Goal: Transaction & Acquisition: Purchase product/service

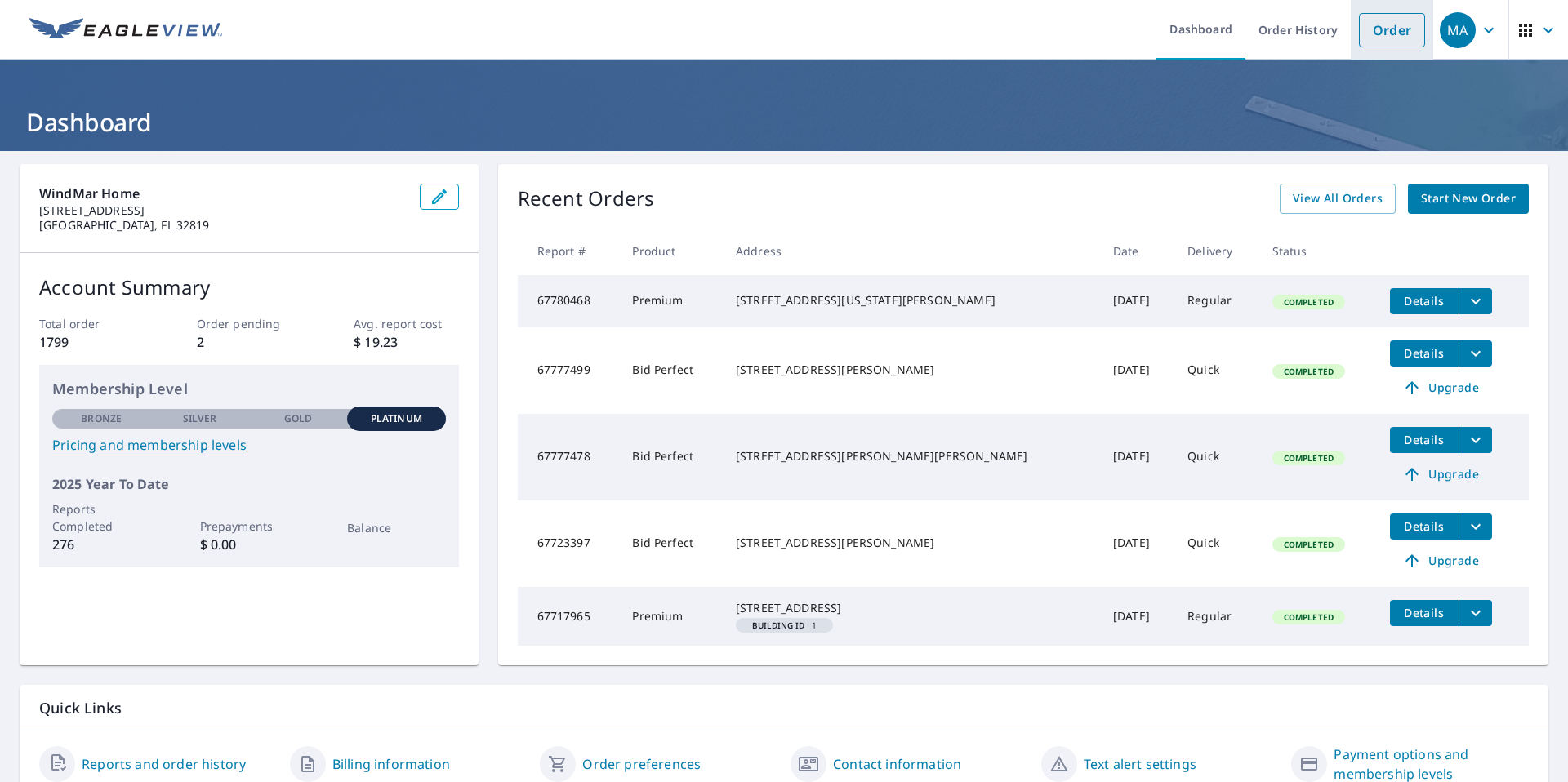
click at [1376, 40] on link "Order" at bounding box center [1392, 30] width 66 height 34
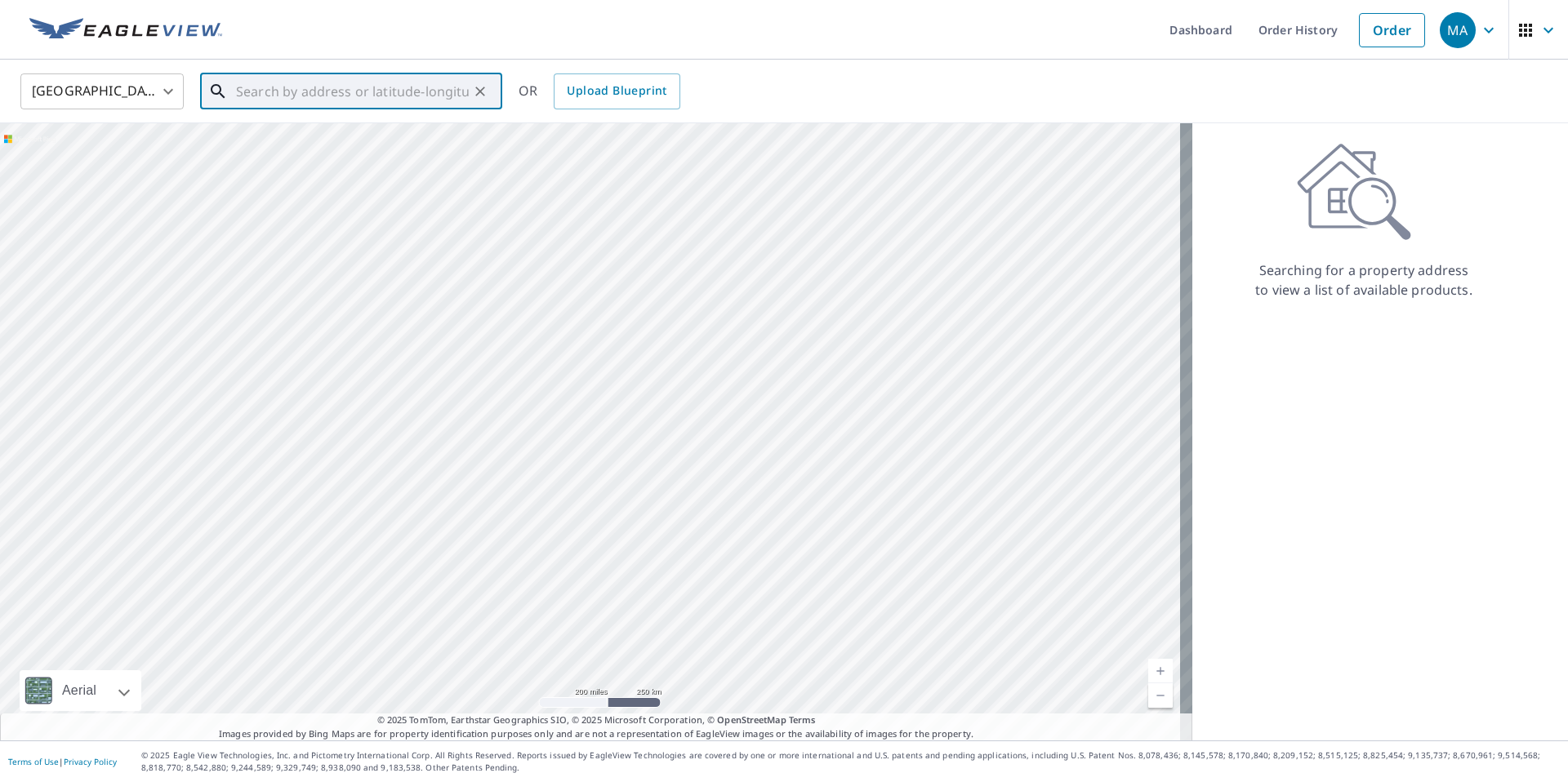
drag, startPoint x: 384, startPoint y: 88, endPoint x: 390, endPoint y: 78, distance: 11.7
click at [385, 88] on input "text" at bounding box center [352, 92] width 233 height 45
paste input "13522 [US_STATE] [PERSON_NAME] CIR Orlando [GEOGRAPHIC_DATA]"
click at [403, 144] on span "[STREET_ADDRESS][US_STATE][PERSON_NAME]" at bounding box center [361, 149] width 257 height 40
type input "[STREET_ADDRESS][US_STATE][PERSON_NAME]"
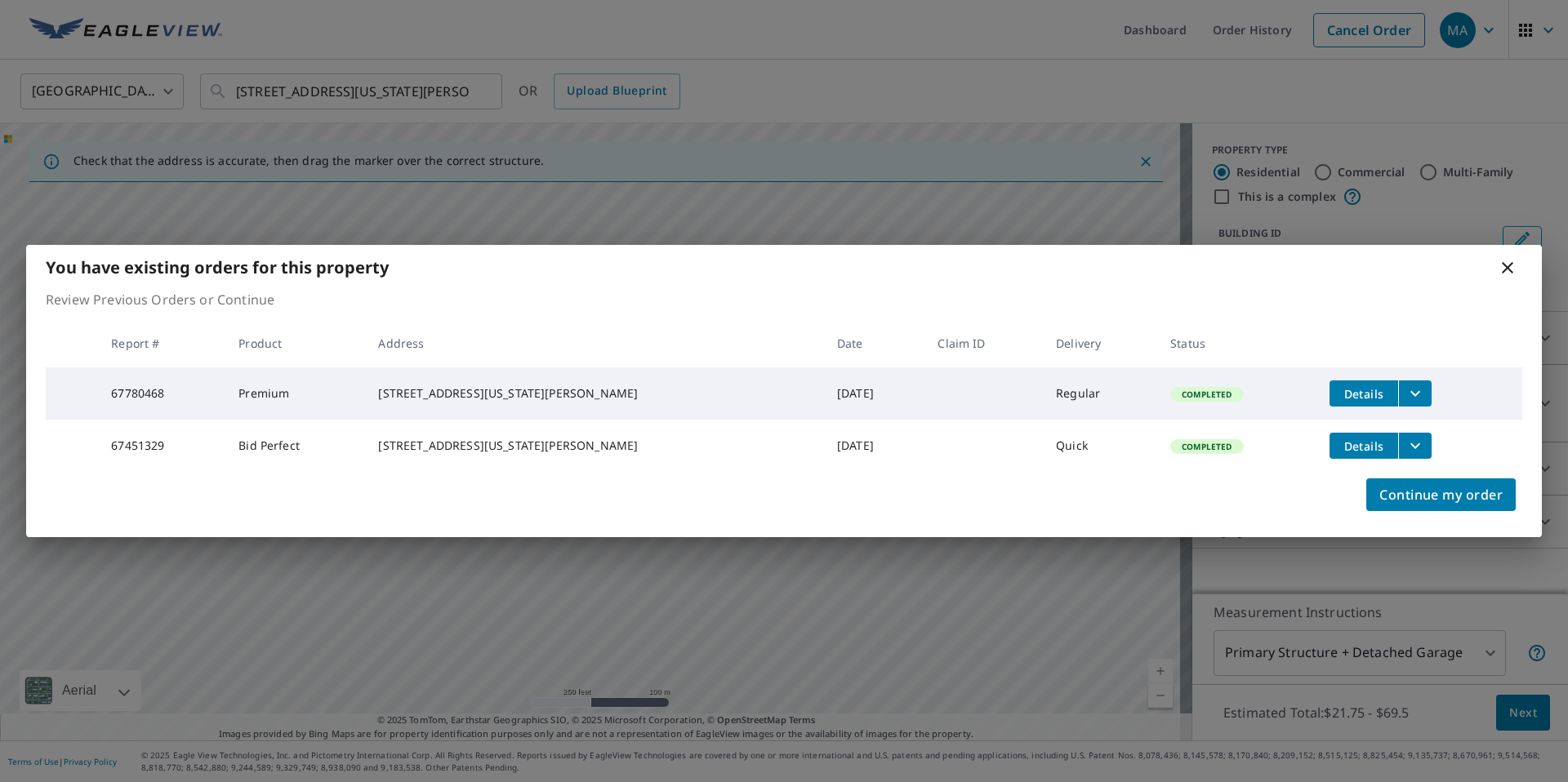
click at [1405, 450] on icon "filesDropdownBtn-67451329" at bounding box center [1414, 445] width 20 height 20
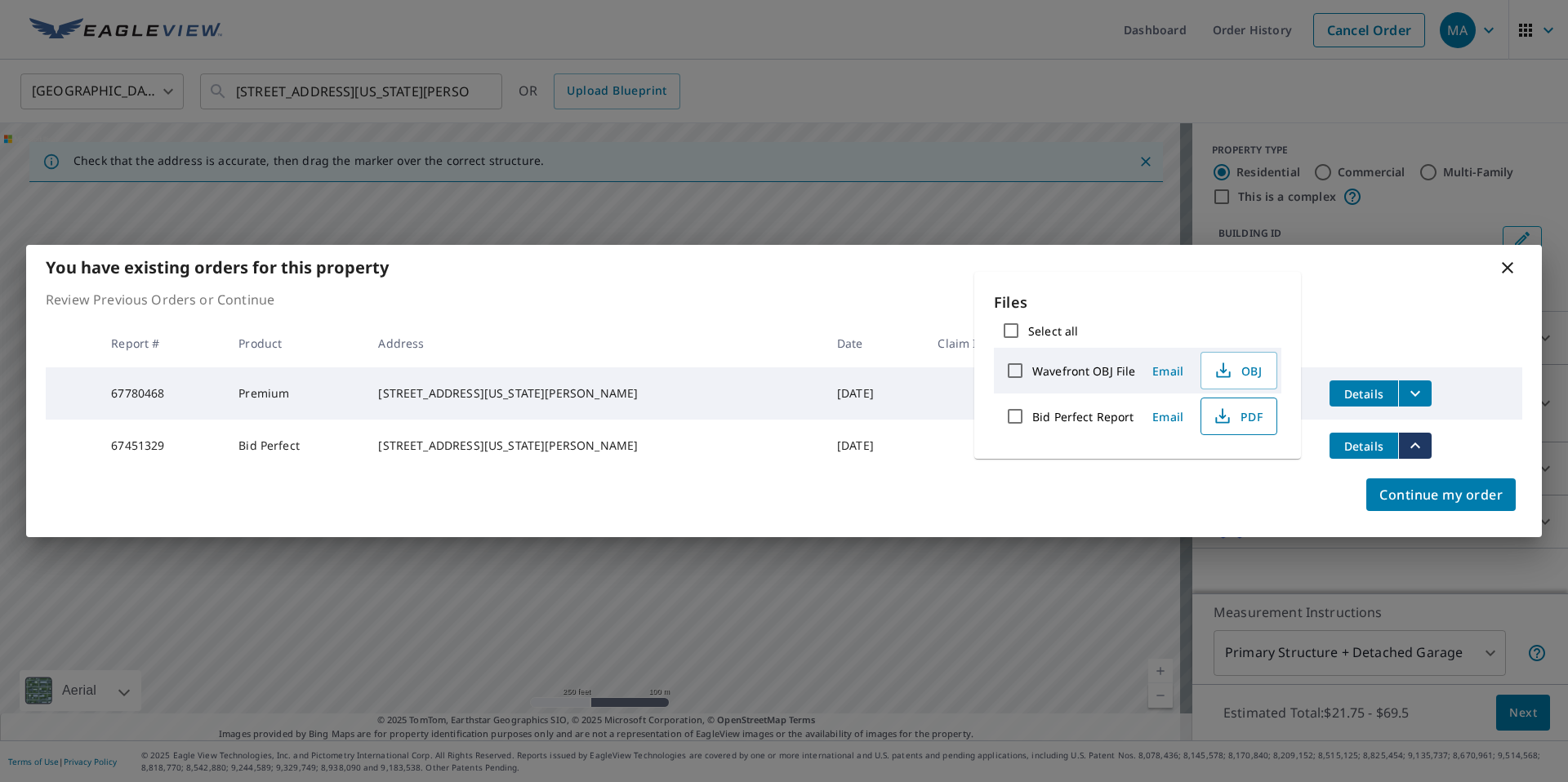
click at [1236, 424] on span "PDF" at bounding box center [1236, 416] width 52 height 20
click at [1410, 391] on icon "filesDropdownBtn-67780468" at bounding box center [1414, 394] width 9 height 6
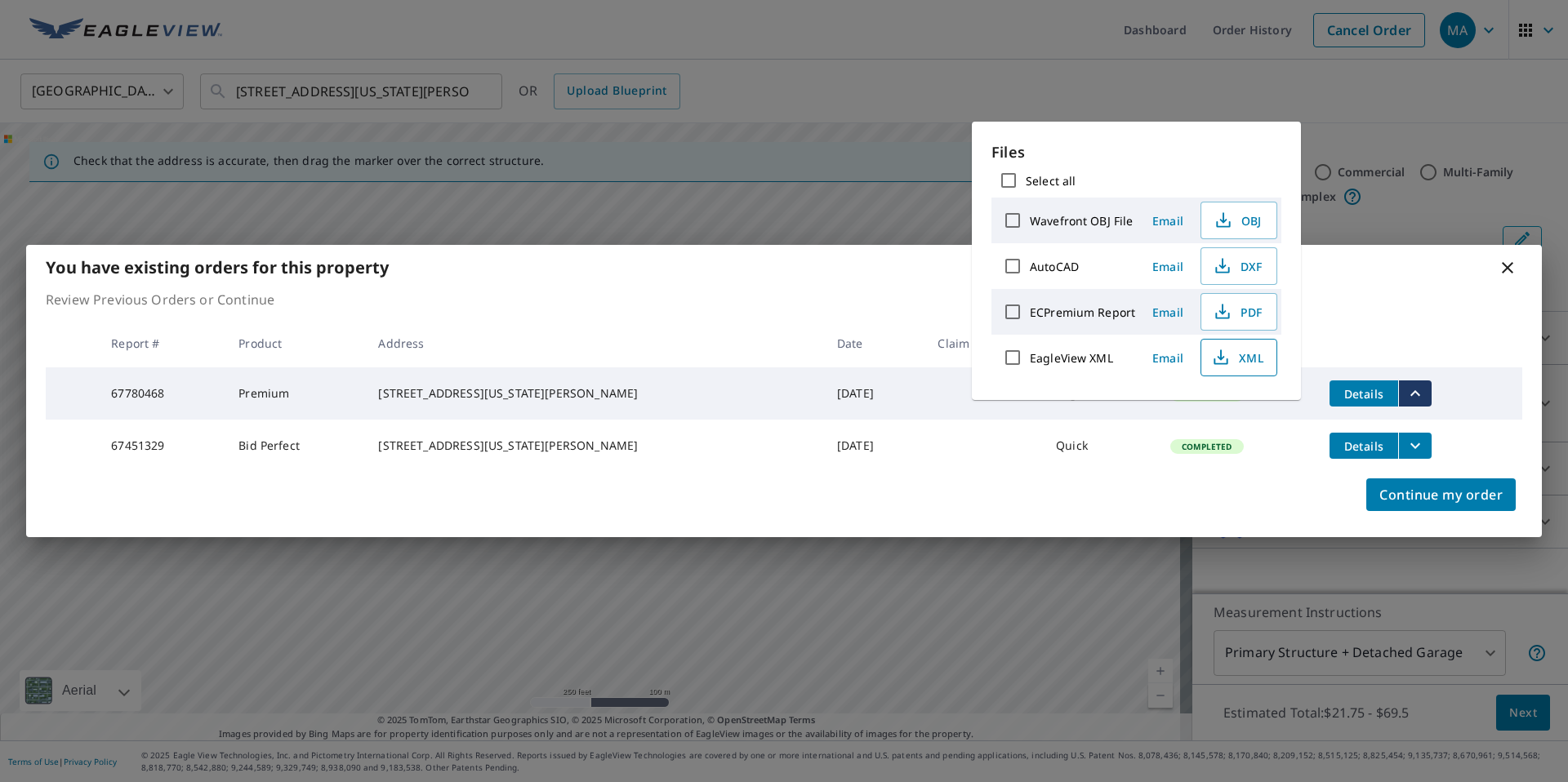
click at [1234, 359] on span "XML" at bounding box center [1236, 358] width 52 height 20
click at [1231, 323] on button "PDF" at bounding box center [1238, 312] width 76 height 38
click at [847, 63] on div "You have existing orders for this property Review Previous Orders or Continue R…" at bounding box center [784, 391] width 1568 height 782
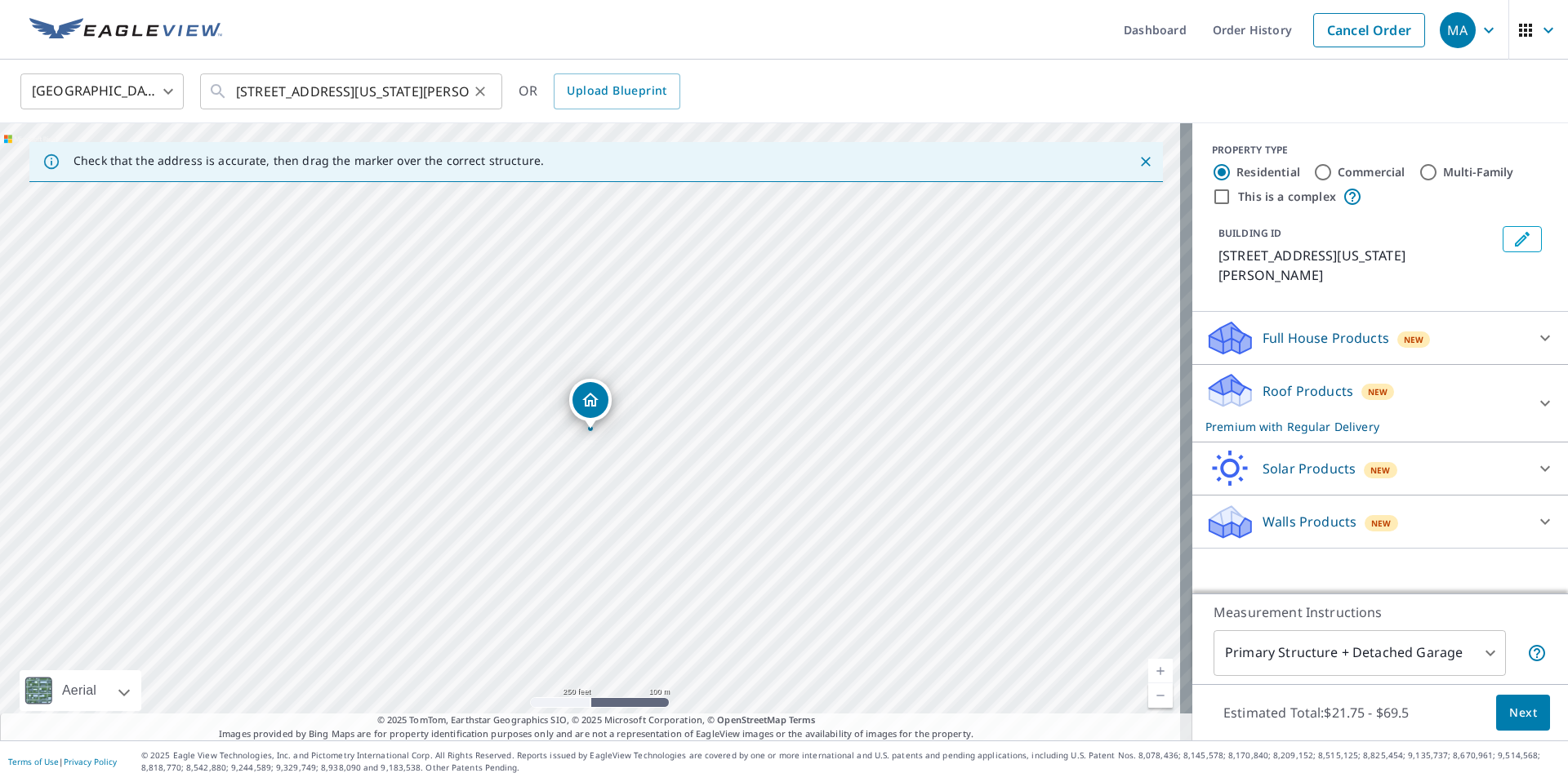
click at [477, 92] on icon "Clear" at bounding box center [479, 91] width 16 height 16
click at [329, 93] on input "text" at bounding box center [352, 92] width 233 height 45
paste input "1504 [PERSON_NAME] DR [PERSON_NAME][GEOGRAPHIC_DATA] -"
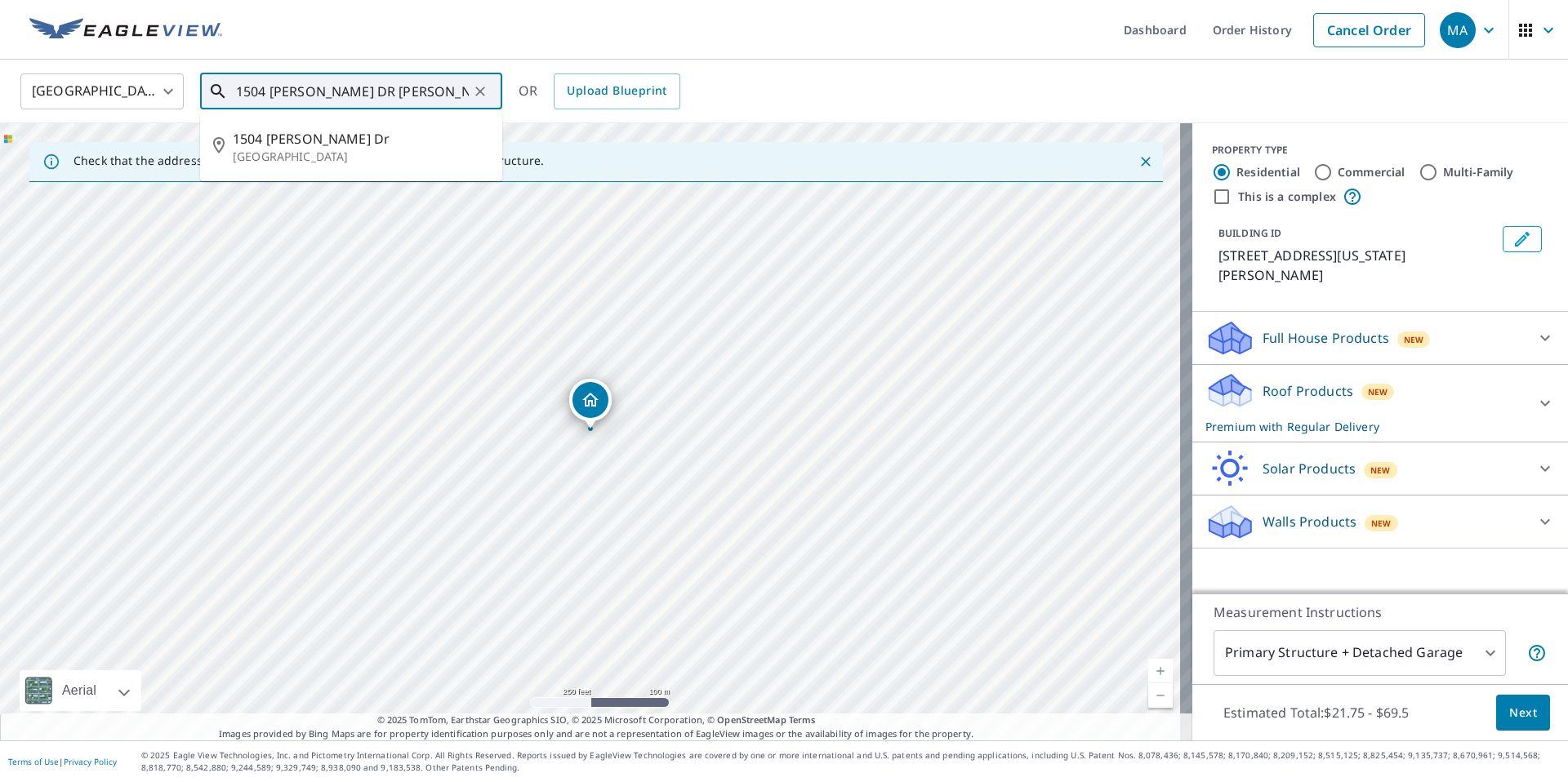
type input "1504 [PERSON_NAME] DR [PERSON_NAME][GEOGRAPHIC_DATA] -"
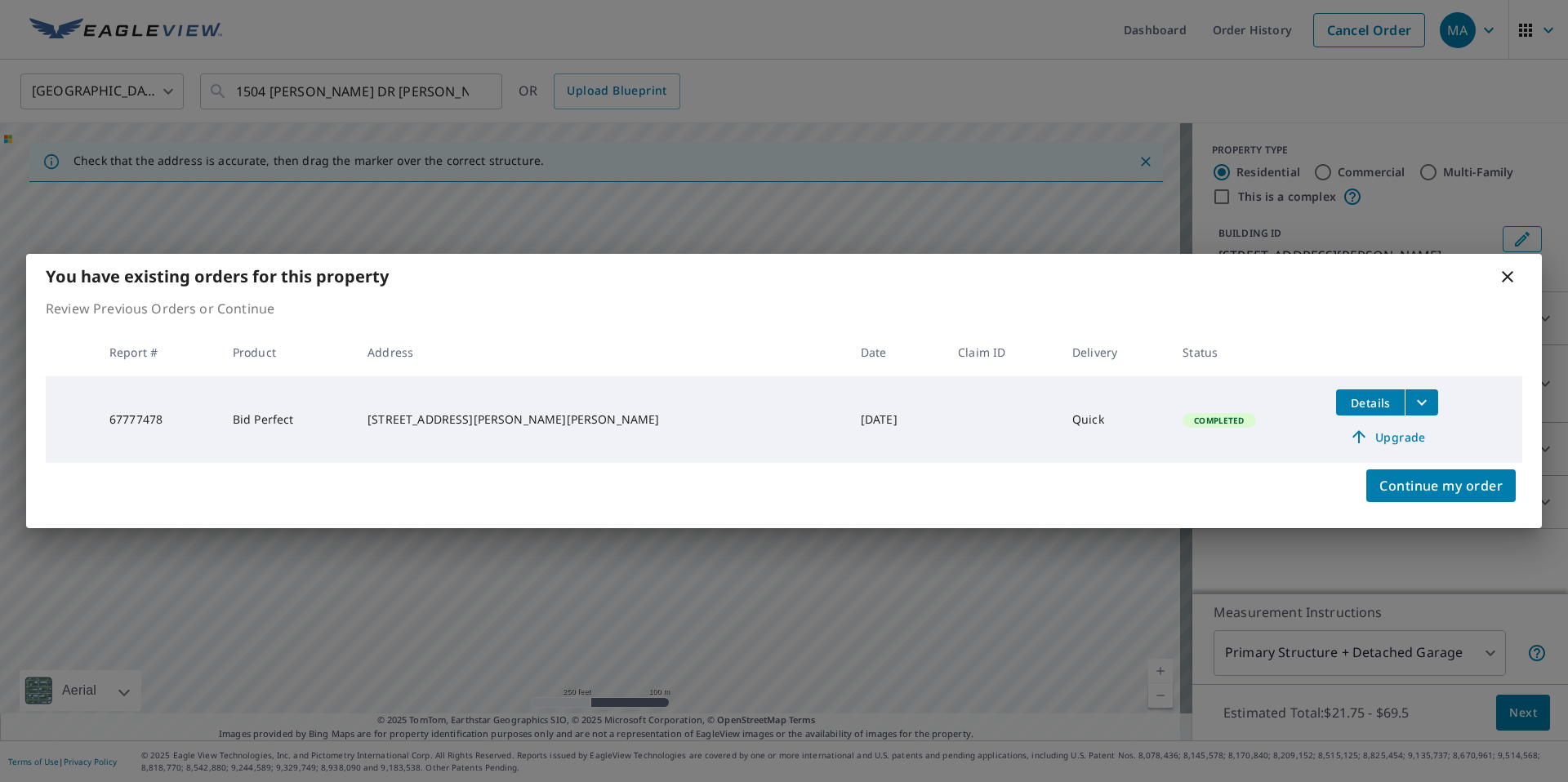
click at [1411, 409] on icon "filesDropdownBtn-67777478" at bounding box center [1421, 402] width 20 height 20
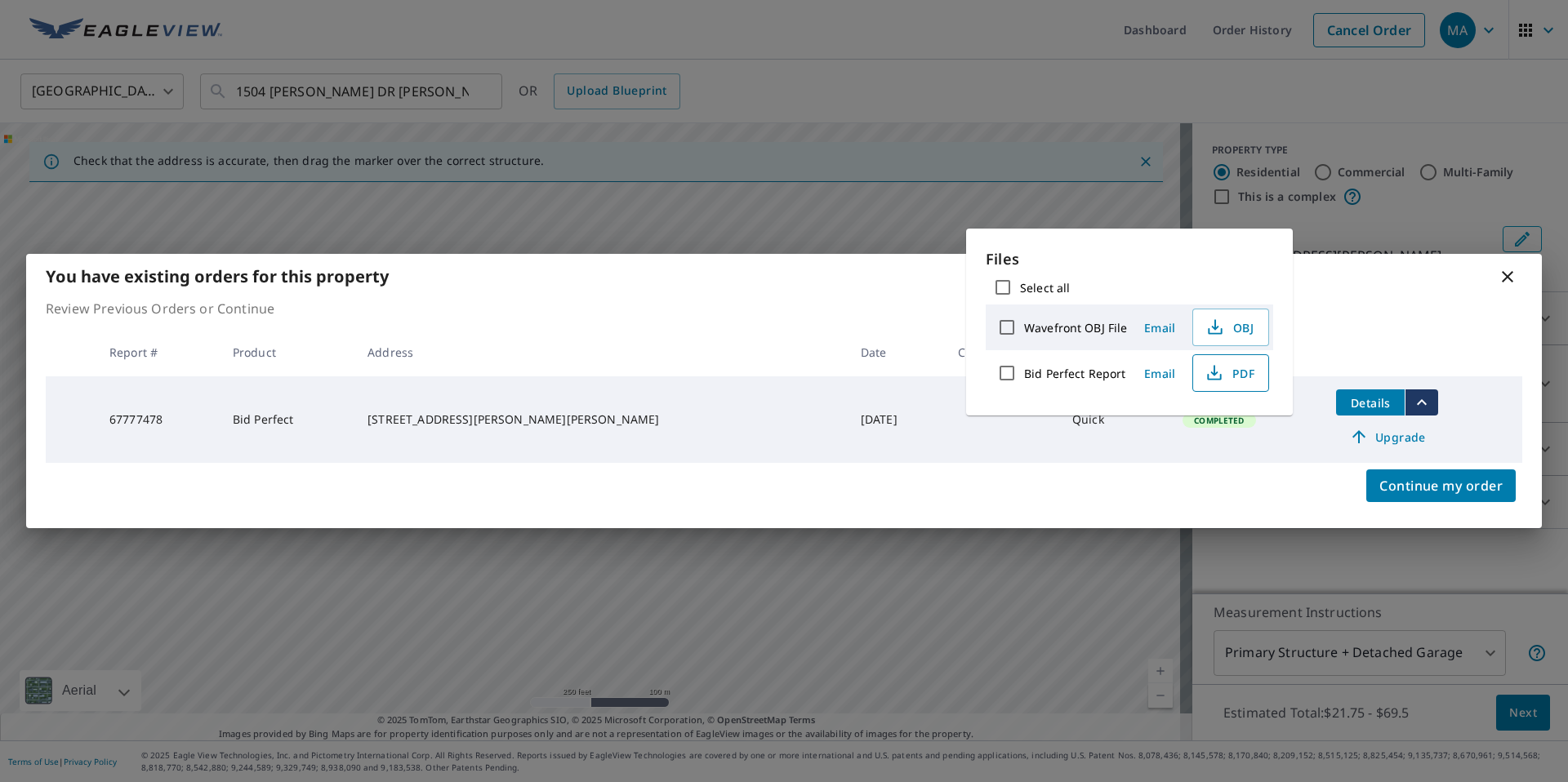
click at [1222, 367] on span "PDF" at bounding box center [1228, 373] width 52 height 20
click at [1351, 440] on span "Upgrade" at bounding box center [1386, 437] width 82 height 20
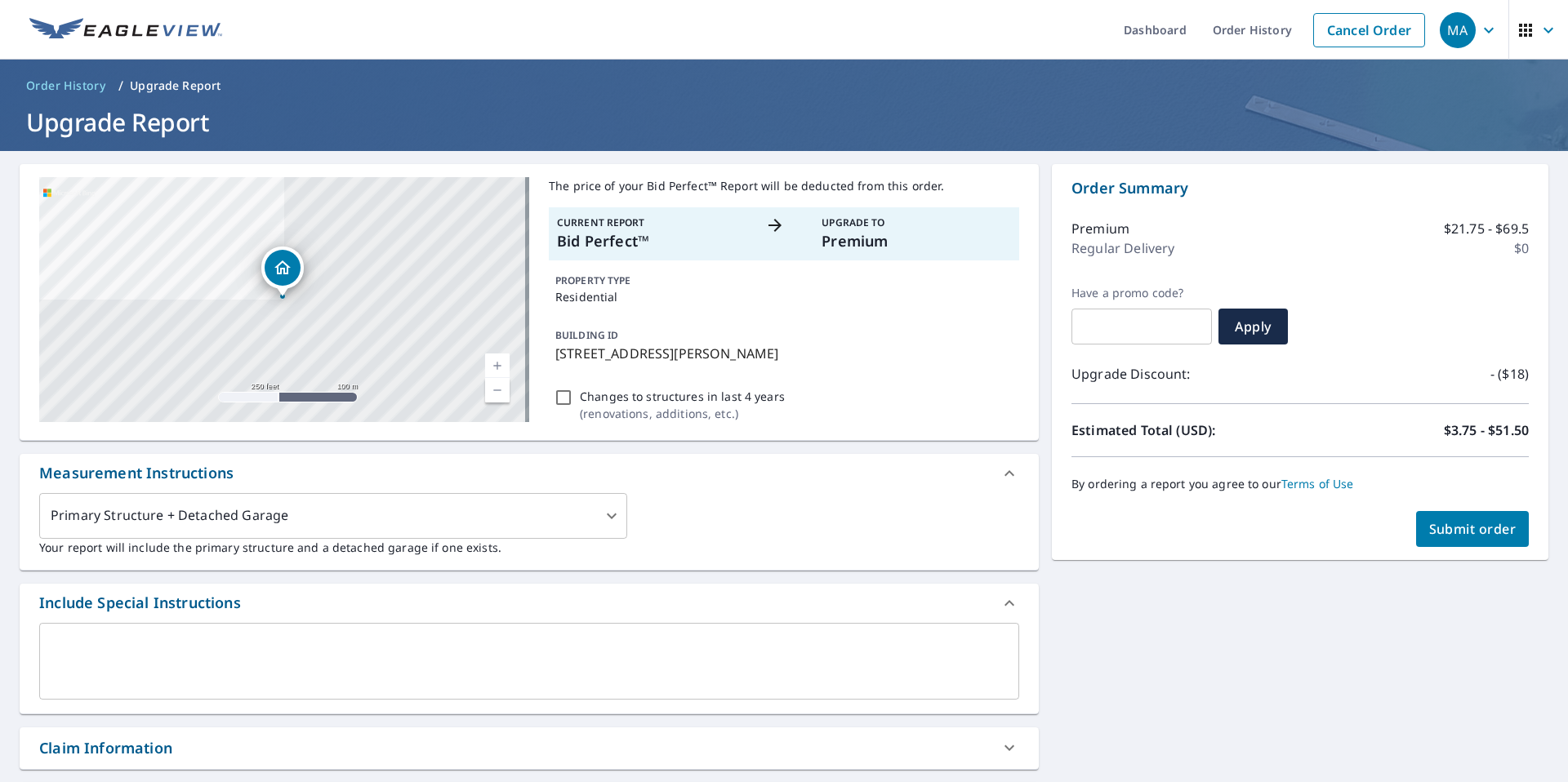
click at [1467, 535] on span "Submit order" at bounding box center [1472, 528] width 88 height 18
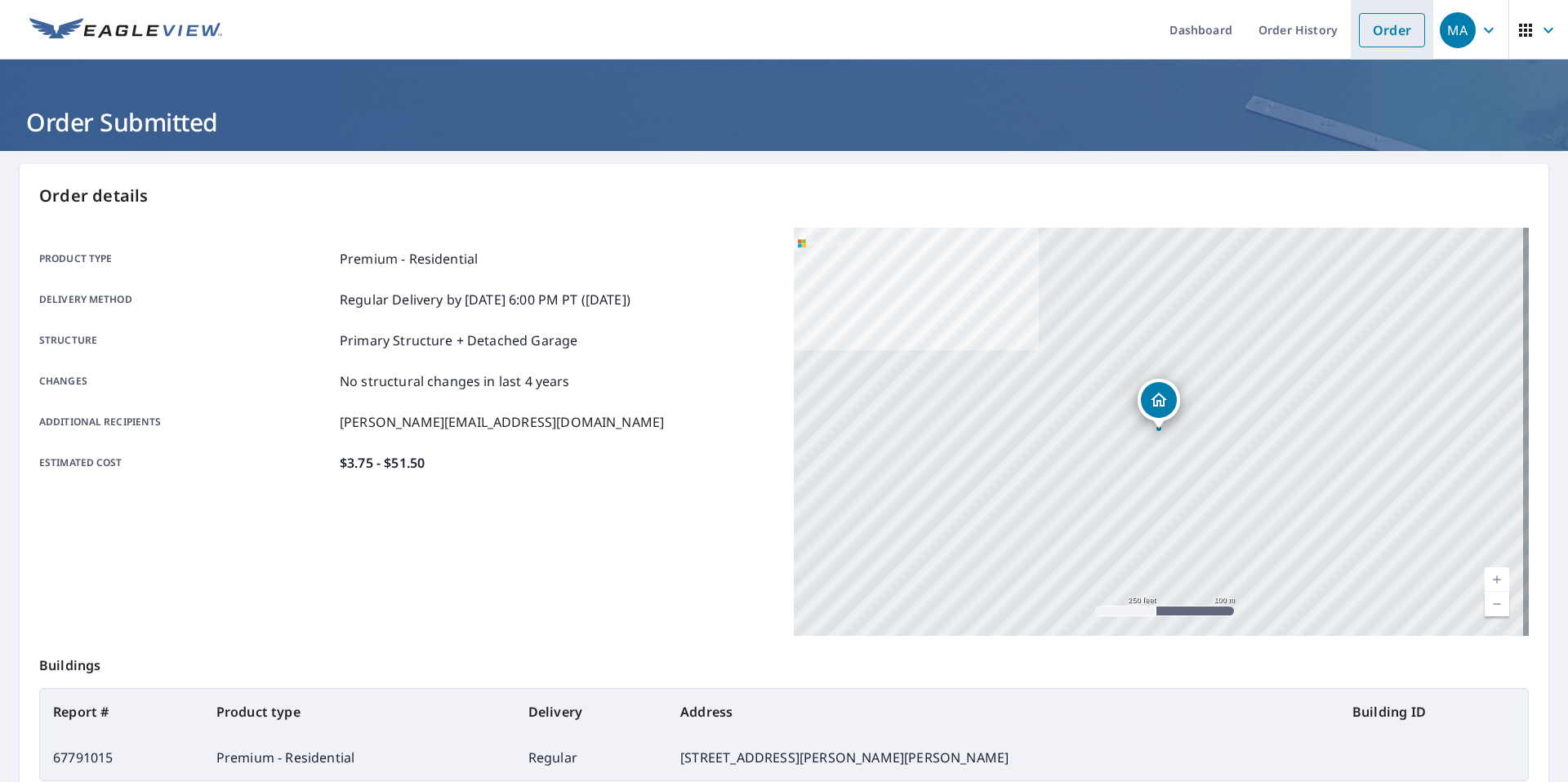
click at [1384, 40] on link "Order" at bounding box center [1392, 30] width 66 height 34
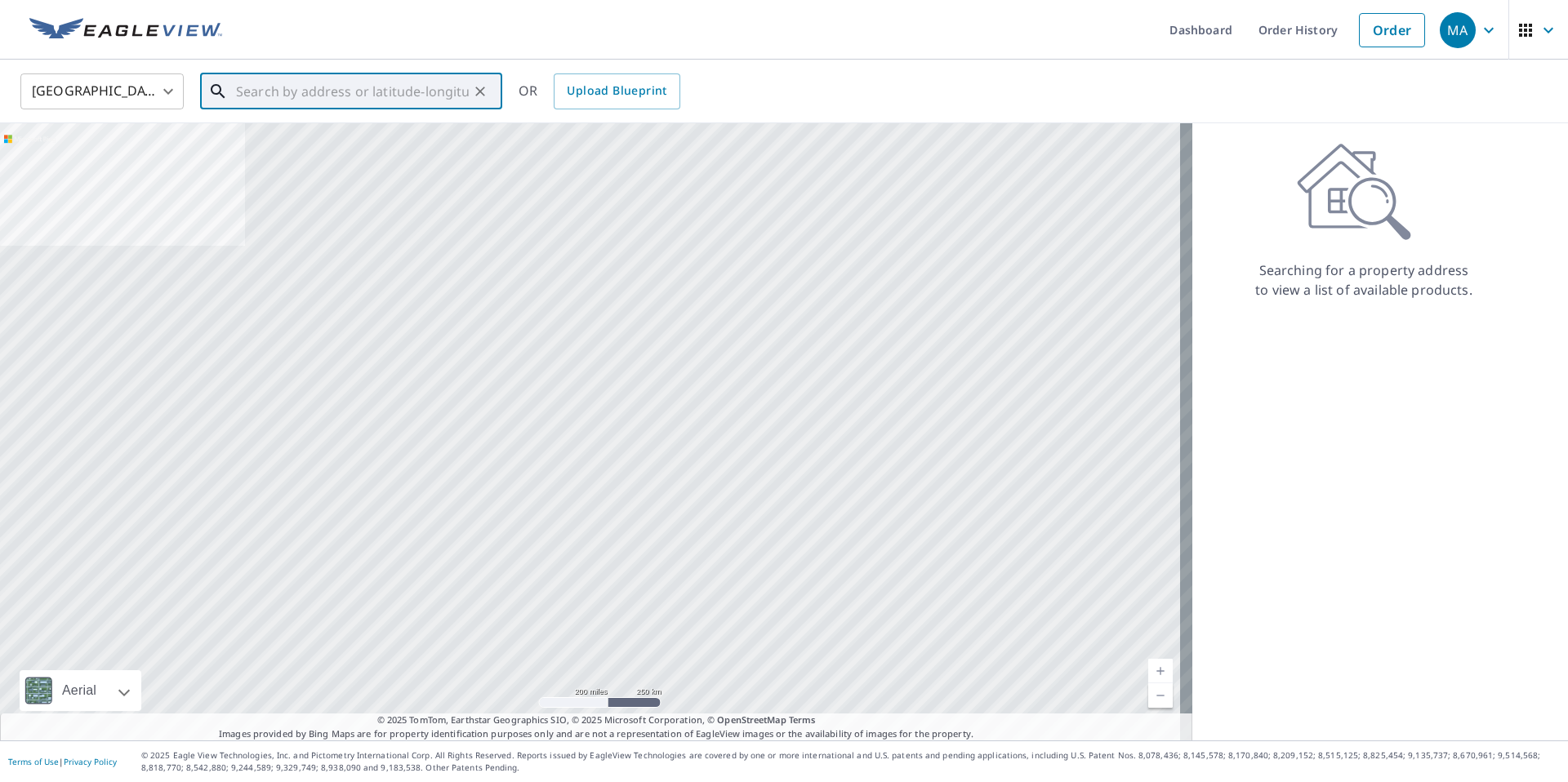
click at [392, 92] on input "text" at bounding box center [352, 92] width 233 height 45
paste input "[STREET_ADDRESS][PERSON_NAME]"
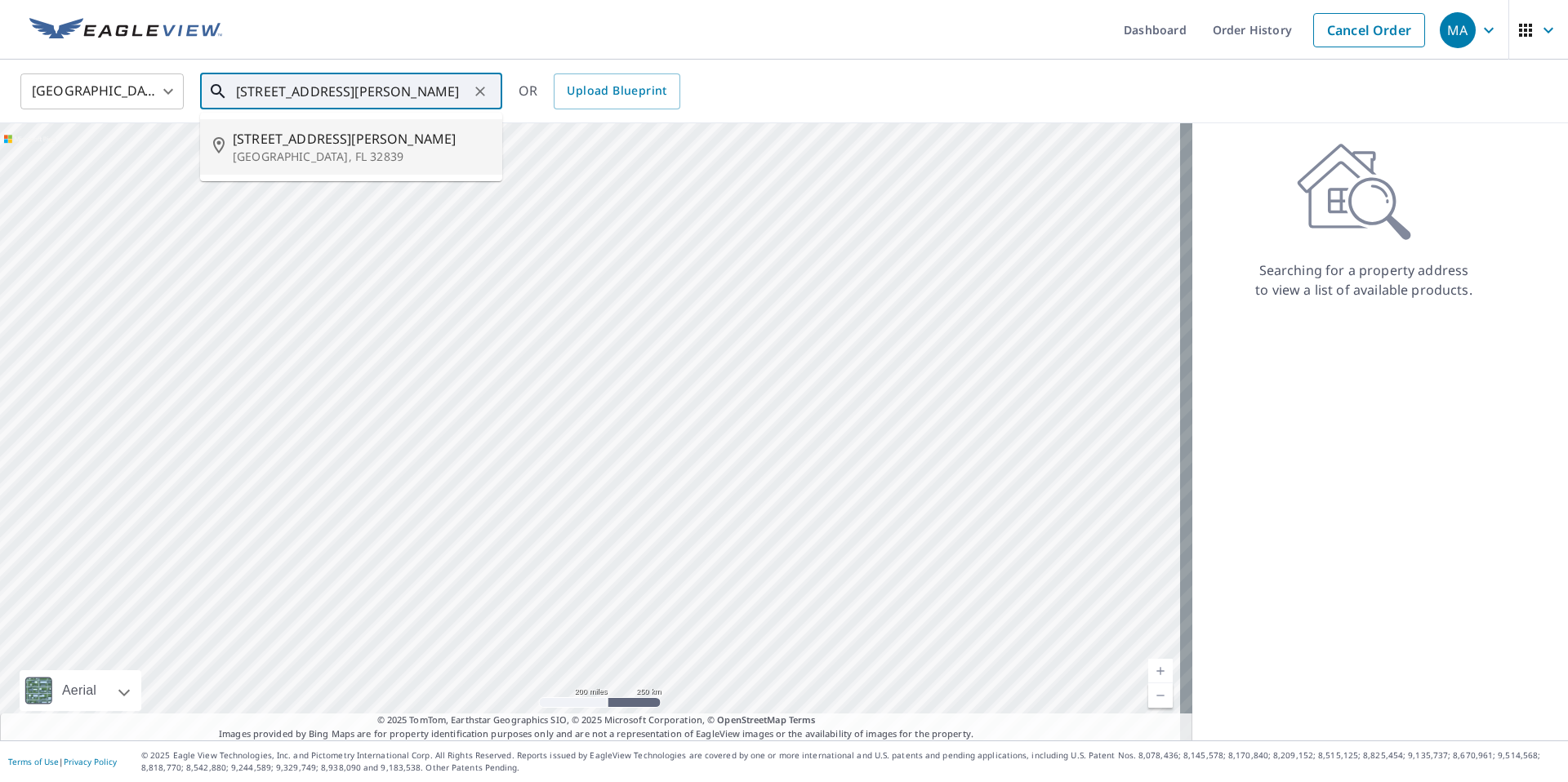
click at [355, 140] on span "[STREET_ADDRESS][PERSON_NAME]" at bounding box center [361, 139] width 257 height 20
type input "[STREET_ADDRESS][PERSON_NAME]"
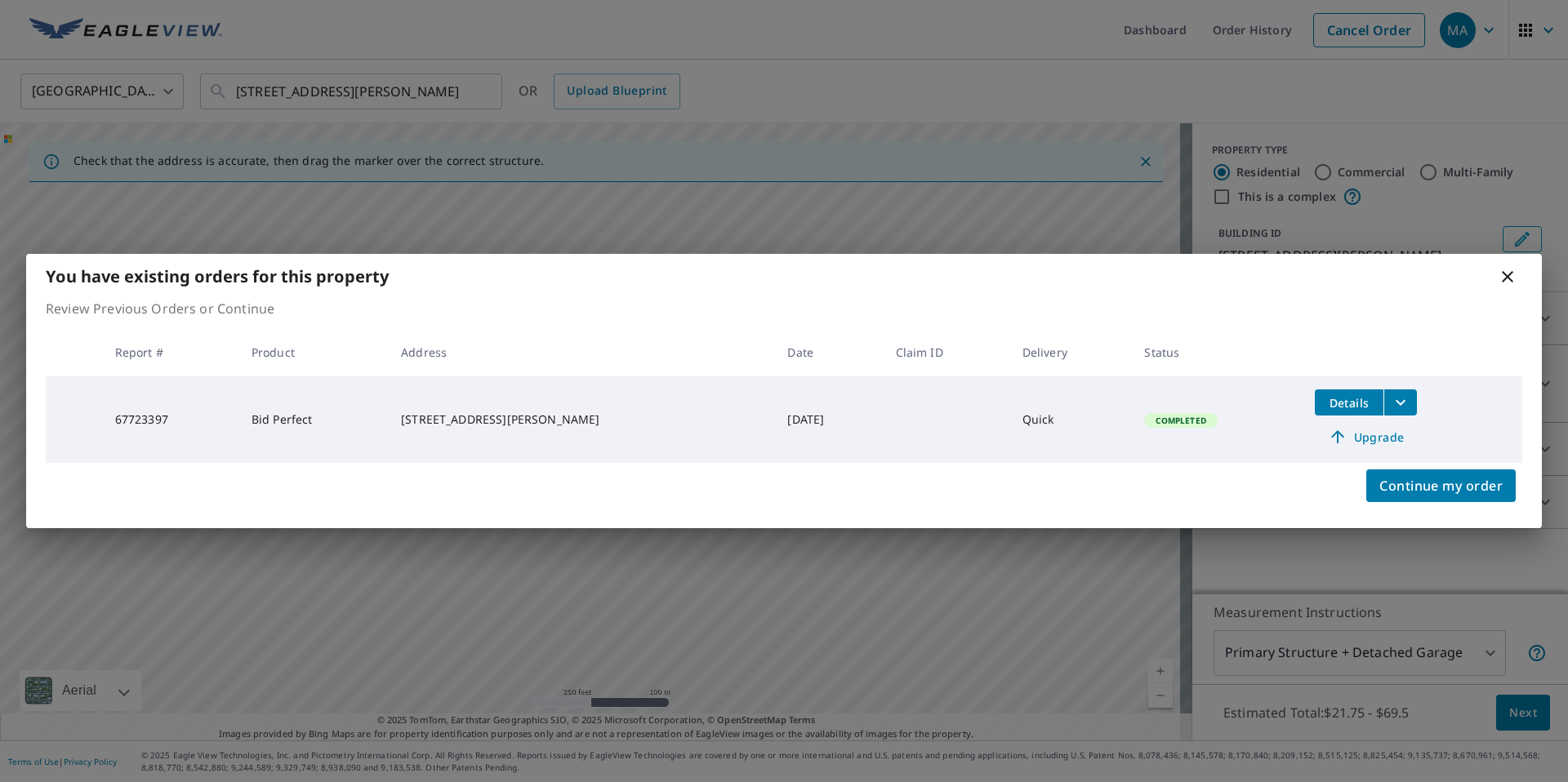
click at [1364, 438] on span "Upgrade" at bounding box center [1365, 437] width 82 height 20
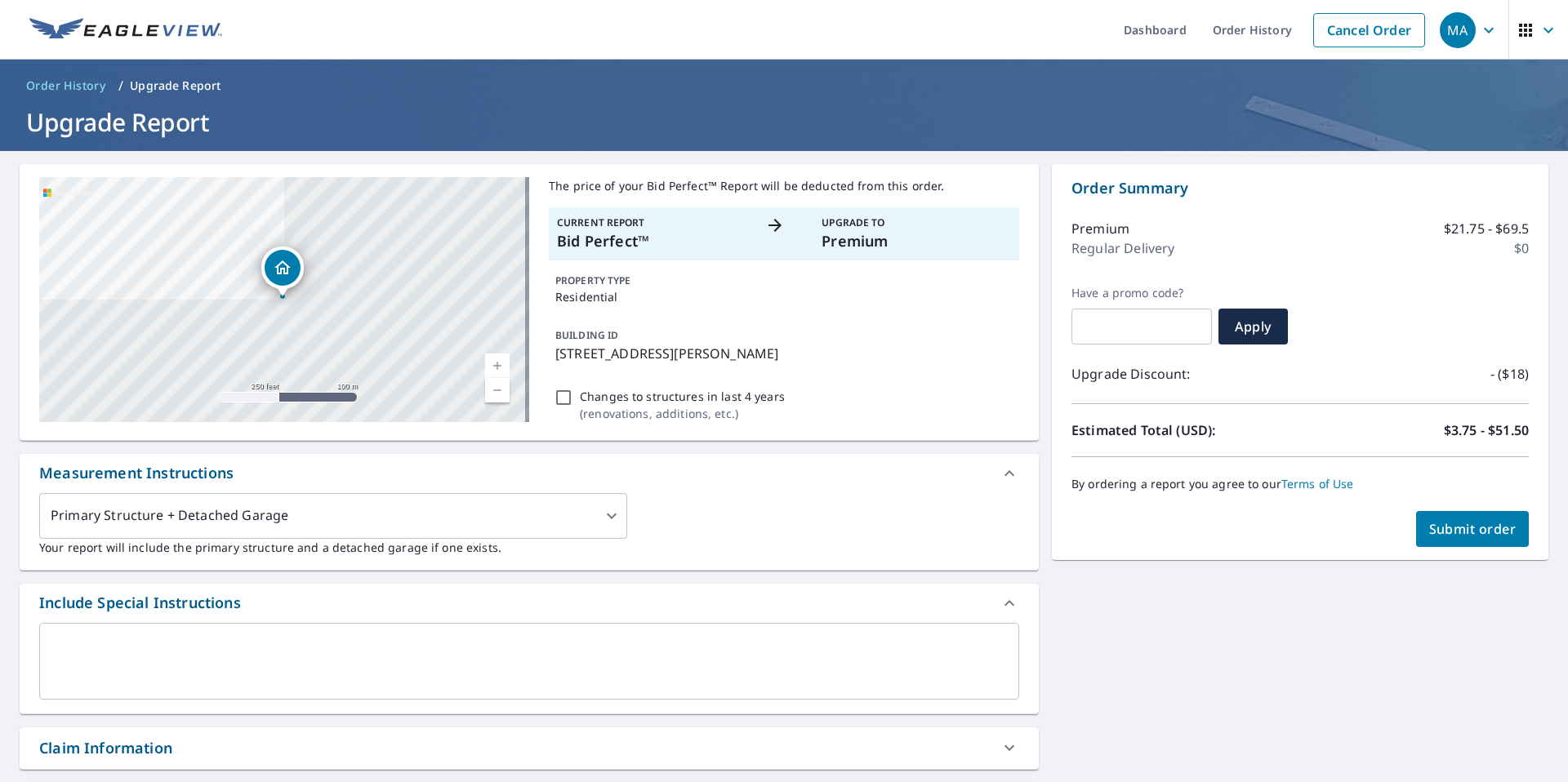
click at [1472, 532] on span "Submit order" at bounding box center [1472, 528] width 88 height 18
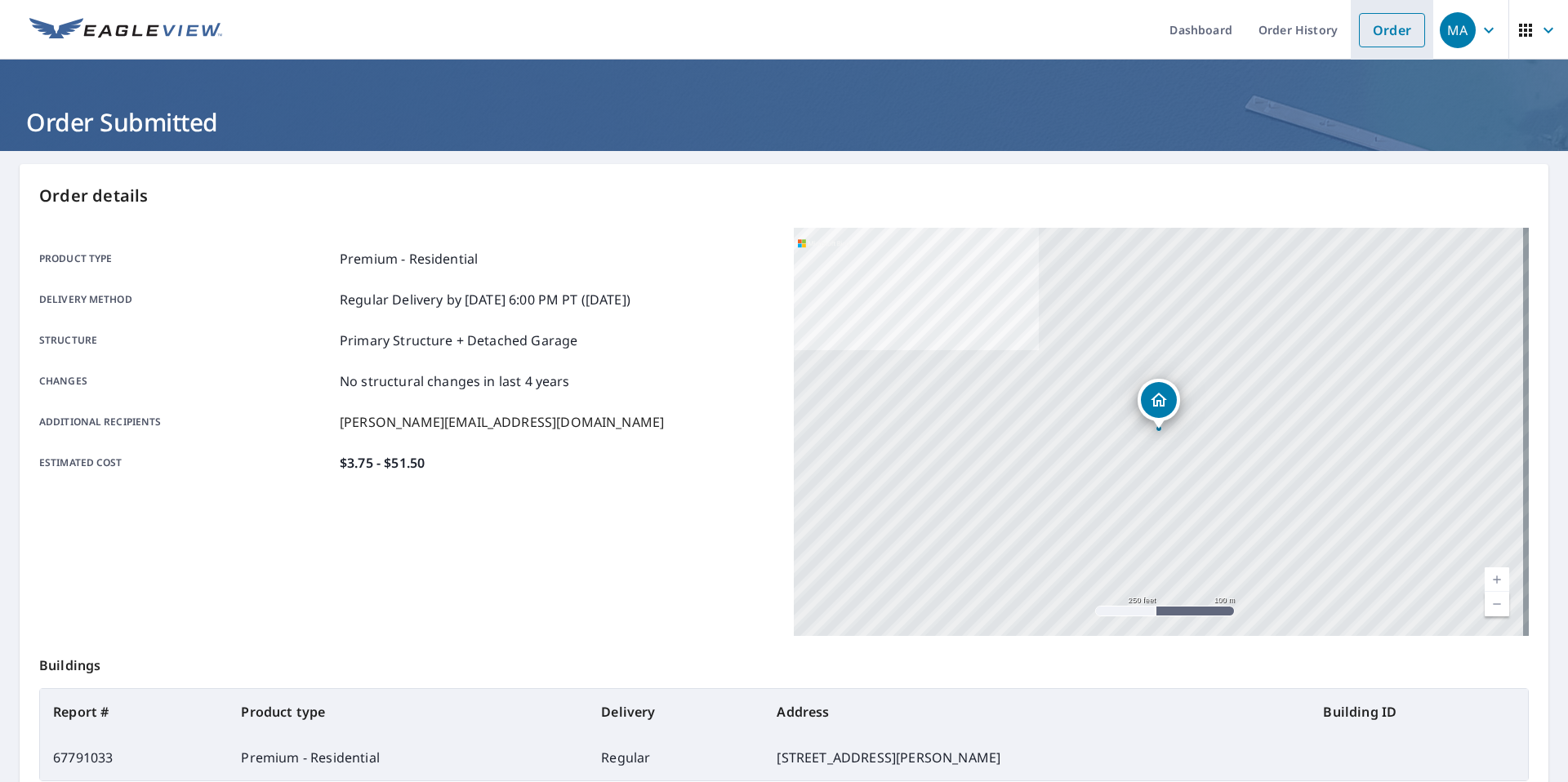
click at [1367, 35] on link "Order" at bounding box center [1392, 30] width 66 height 34
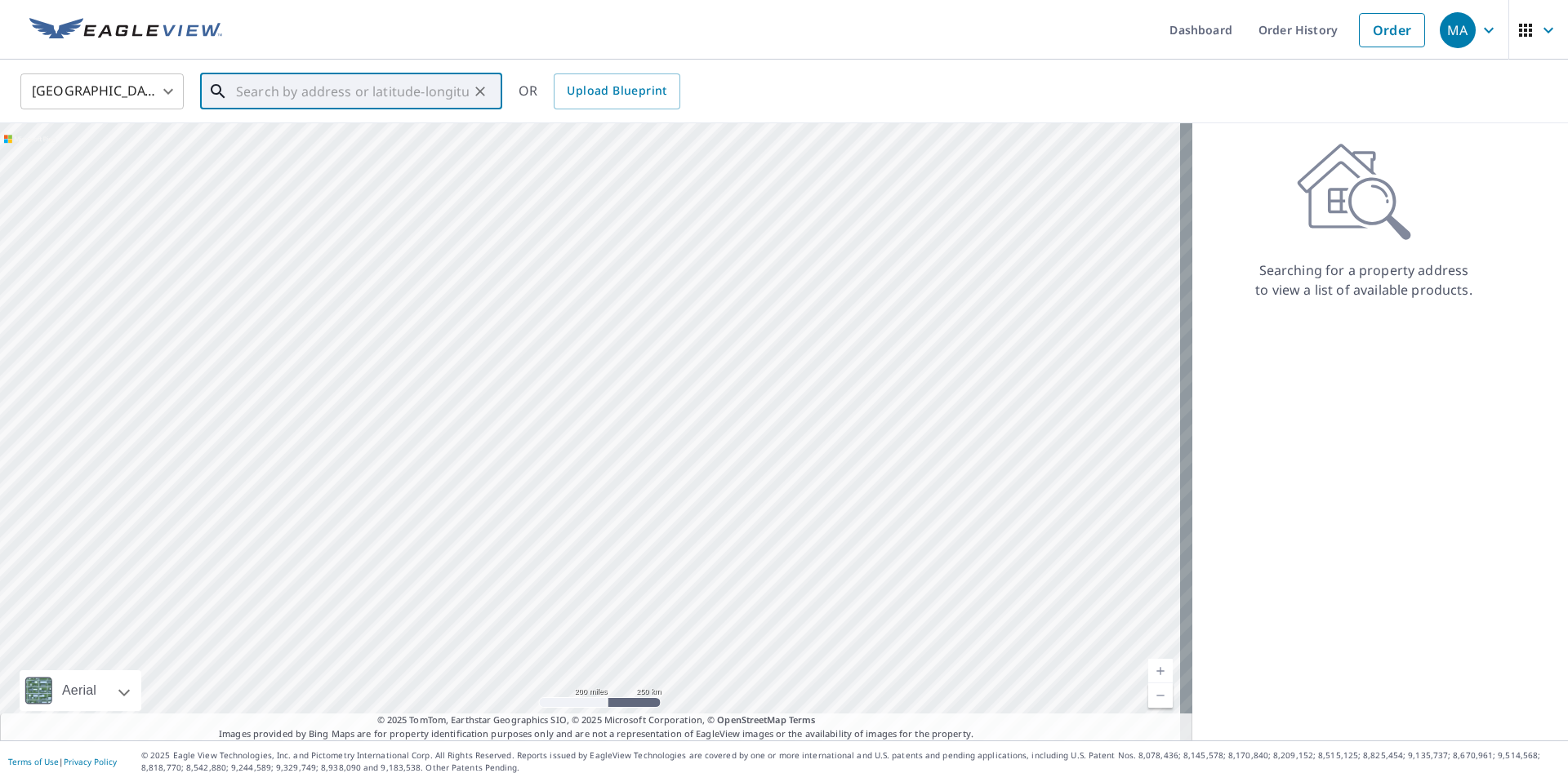
drag, startPoint x: 368, startPoint y: 80, endPoint x: 373, endPoint y: 88, distance: 9.4
click at [373, 88] on input "text" at bounding box center [352, 92] width 233 height 45
paste input "[STREET_ADDRESS][PERSON_NAME]"
click at [368, 148] on div "[STREET_ADDRESS][PERSON_NAME]" at bounding box center [361, 147] width 257 height 36
type input "[STREET_ADDRESS][PERSON_NAME]"
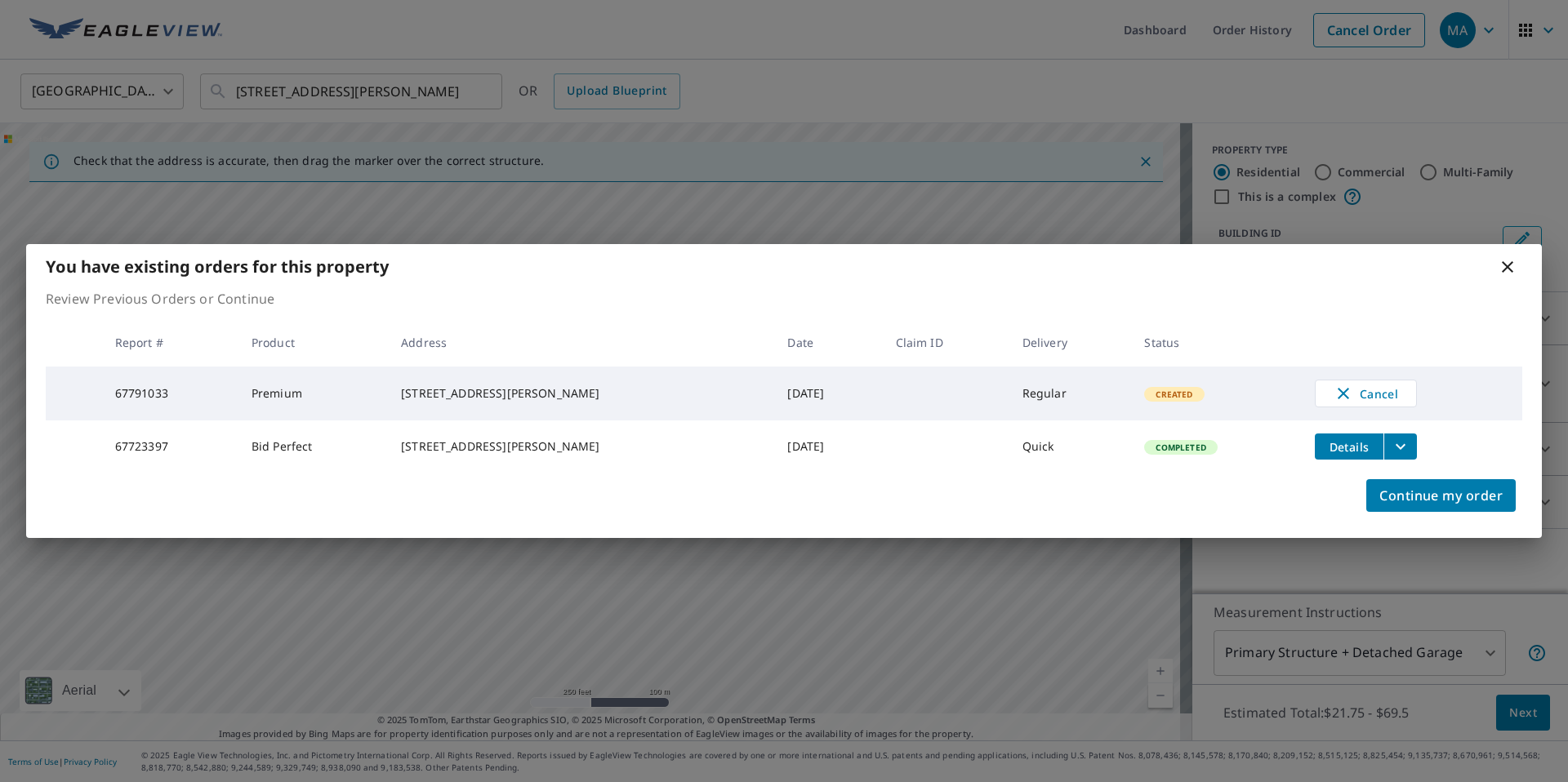
click at [1391, 450] on icon "filesDropdownBtn-67723397" at bounding box center [1400, 446] width 20 height 20
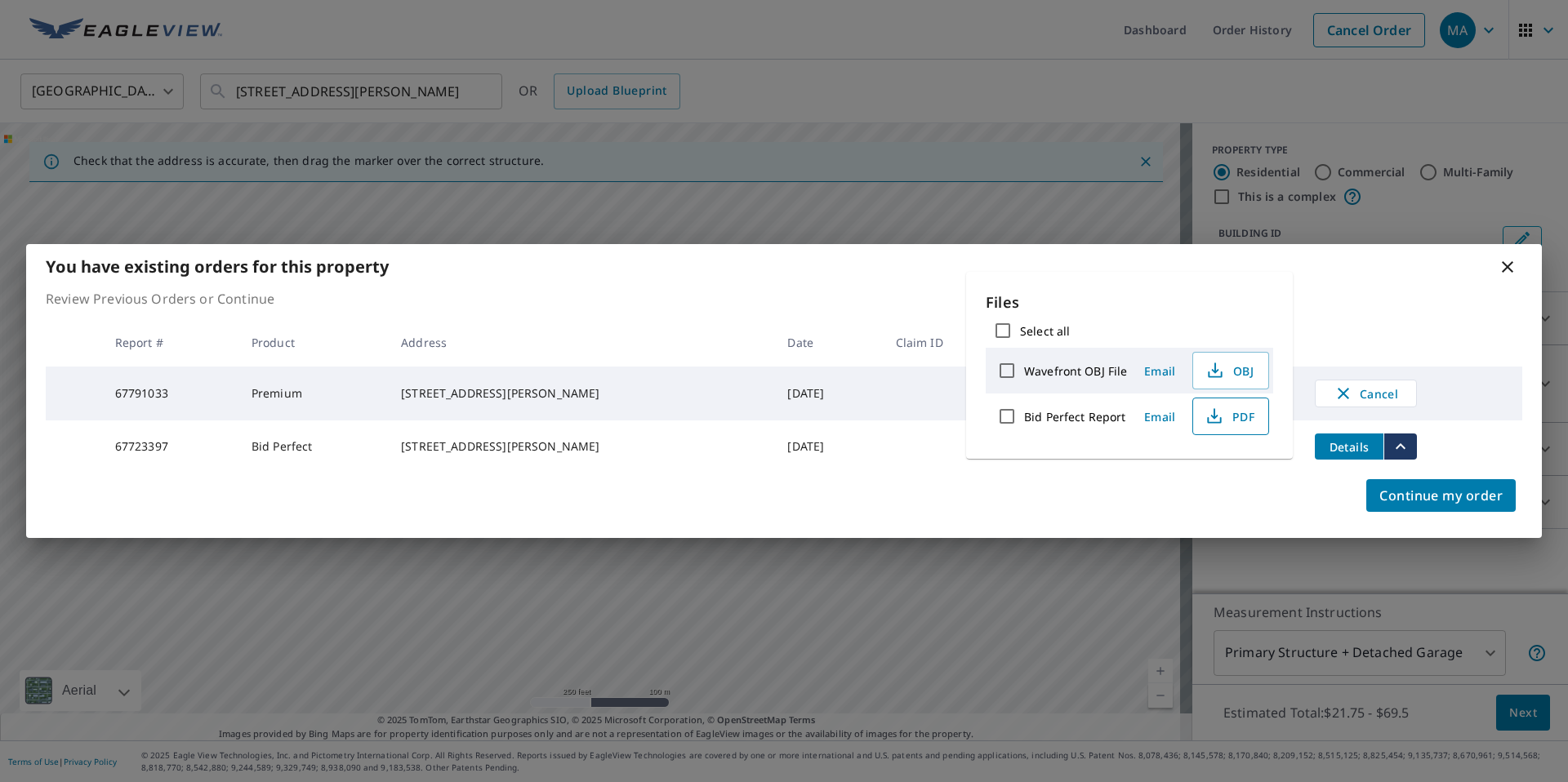
click at [1236, 412] on span "PDF" at bounding box center [1228, 416] width 52 height 20
